Goal: Check status: Check status

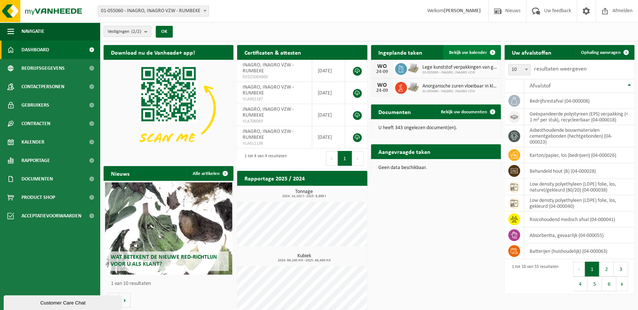
click at [474, 51] on span "Bekijk uw kalender" at bounding box center [468, 52] width 38 height 5
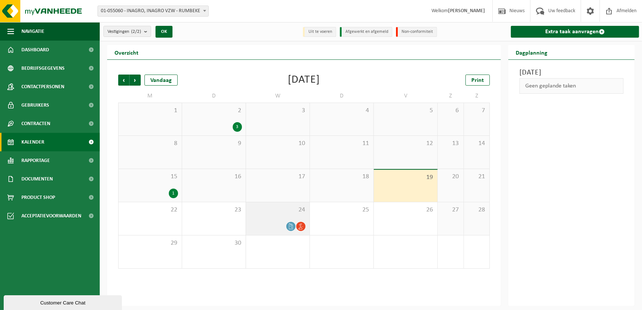
click at [274, 215] on div "24" at bounding box center [278, 219] width 64 height 33
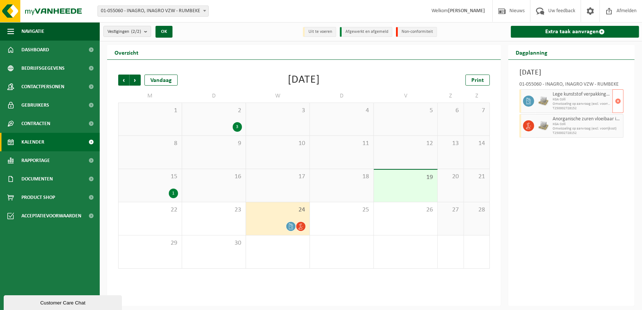
click at [568, 96] on span "Lege kunststof verpakkingen van gevaarlijke stoffen" at bounding box center [582, 95] width 58 height 6
click at [529, 102] on icon at bounding box center [529, 101] width 4 height 7
click at [544, 196] on div "[DATE] 01-055060 - INAGRO, INAGRO VZW - RUMBEKE Lege kunststof verpakkingen van…" at bounding box center [572, 183] width 126 height 247
click at [311, 33] on li "Uit te voeren" at bounding box center [319, 32] width 33 height 10
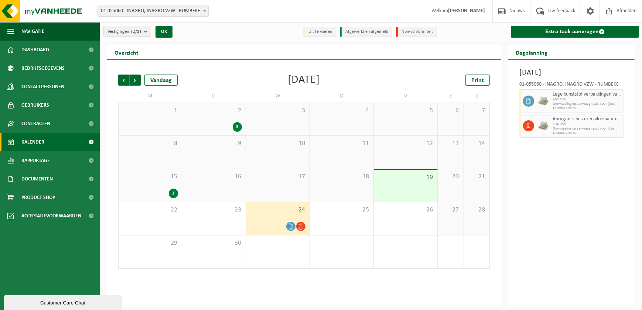
click at [544, 208] on div "[DATE] 01-055060 - INAGRO, INAGRO VZW - RUMBEKE Lege kunststof verpakkingen van…" at bounding box center [572, 183] width 126 height 247
click at [470, 277] on div "Vorige Volgende Vandaag [DATE] Print M D W D V Z Z 1 2 3 3 4 5 6 7 8 9 10 11 12…" at bounding box center [304, 183] width 394 height 247
